Goal: Navigation & Orientation: Find specific page/section

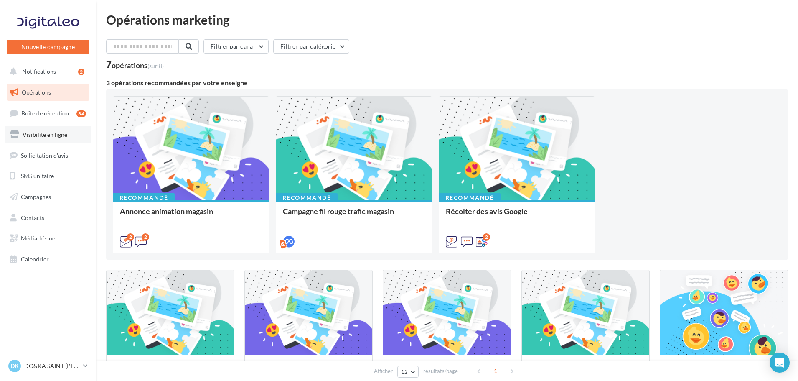
click at [44, 129] on link "Visibilité en ligne" at bounding box center [48, 135] width 86 height 18
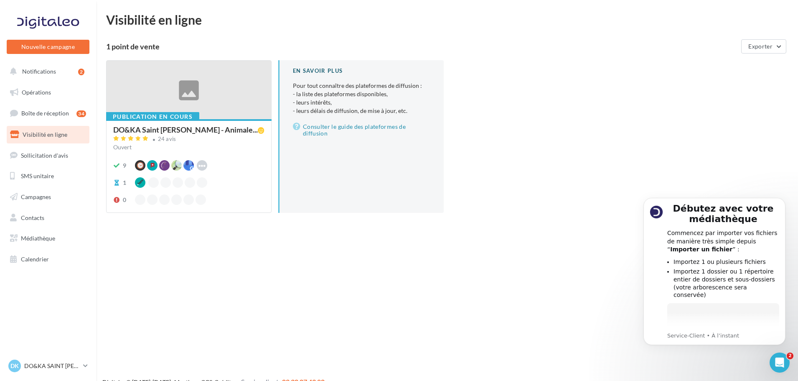
click at [140, 99] on div at bounding box center [189, 90] width 165 height 59
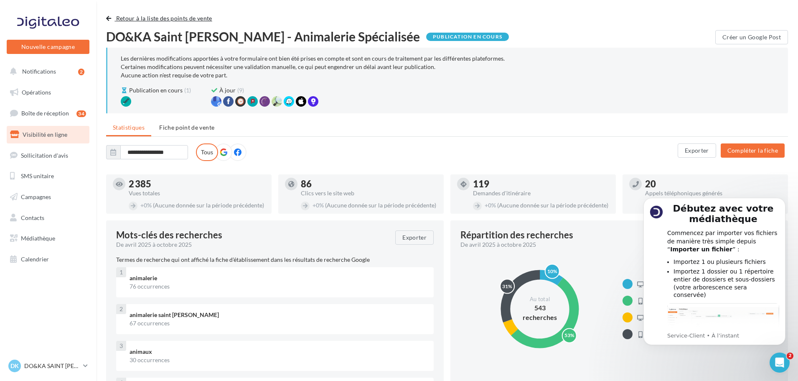
click at [122, 23] on button "Retour à la liste des points de vente" at bounding box center [160, 18] width 109 height 10
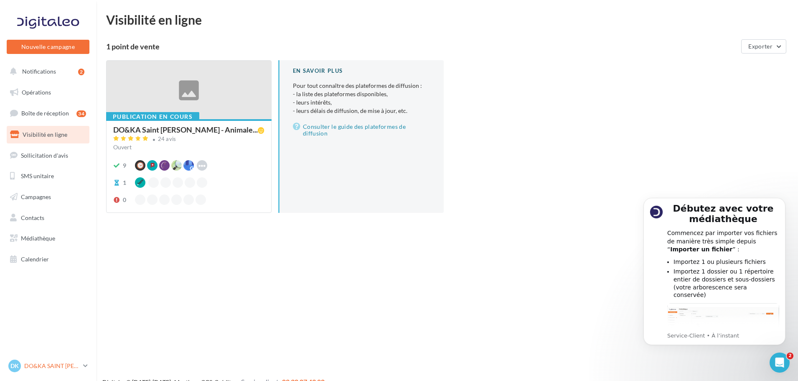
click at [31, 367] on p "DO&KA SAINT [PERSON_NAME]" at bounding box center [52, 366] width 56 height 8
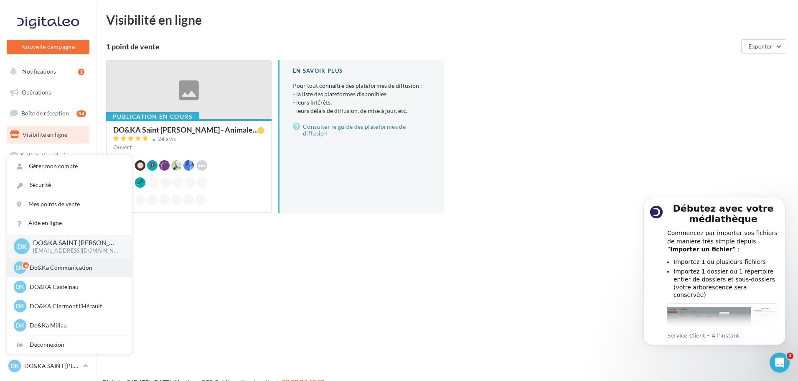
click at [51, 267] on p "Do&Ka Communication" at bounding box center [76, 267] width 92 height 8
